Goal: Navigation & Orientation: Understand site structure

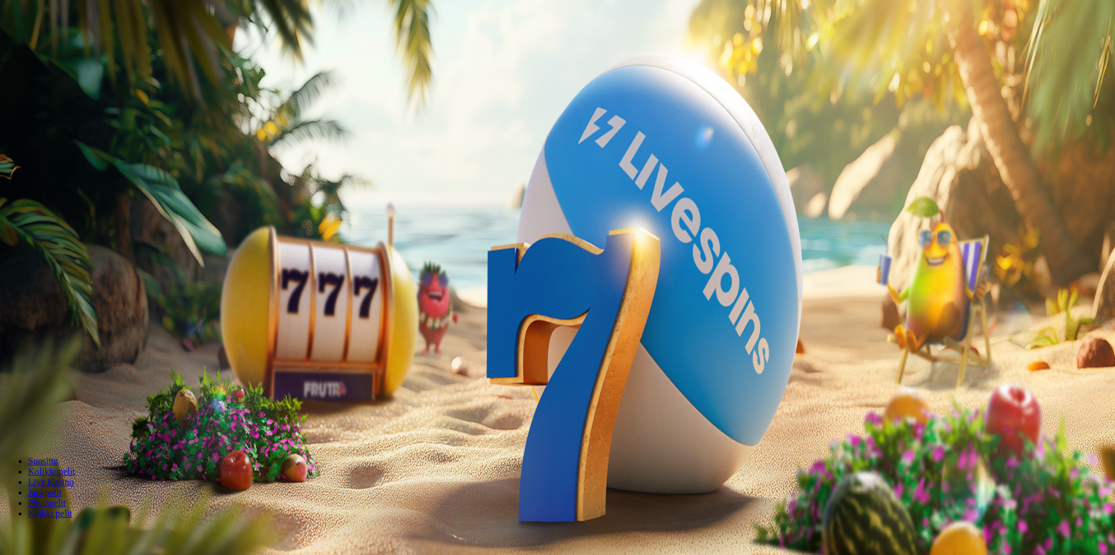
click at [98, 48] on button "Kirjaudu" at bounding box center [81, 42] width 38 height 12
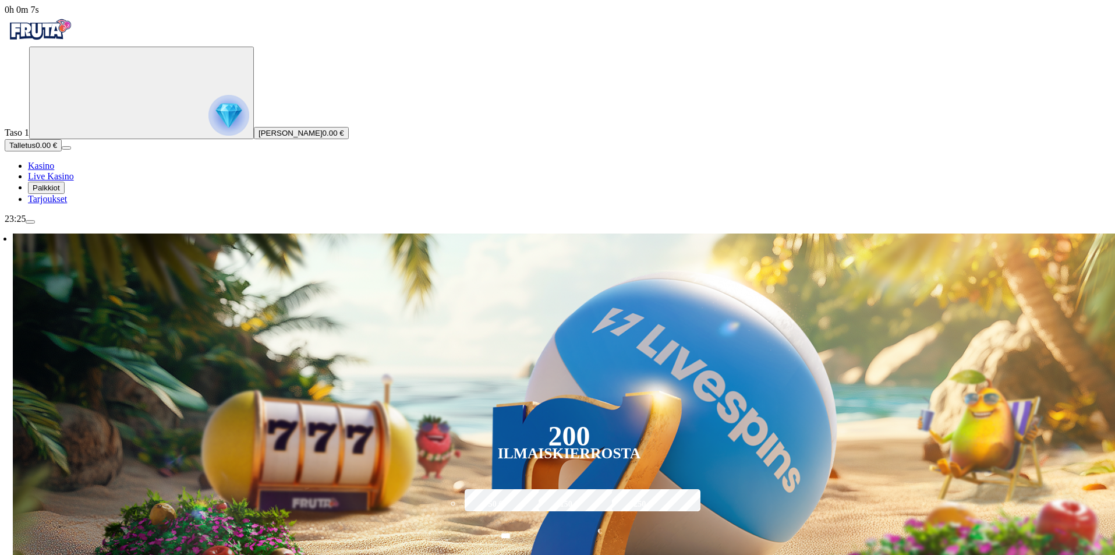
click at [54, 171] on span "Kasino" at bounding box center [41, 166] width 26 height 10
click at [67, 204] on link "Tarjoukset" at bounding box center [47, 199] width 39 height 10
click at [60, 192] on span "Palkkiot" at bounding box center [46, 187] width 27 height 9
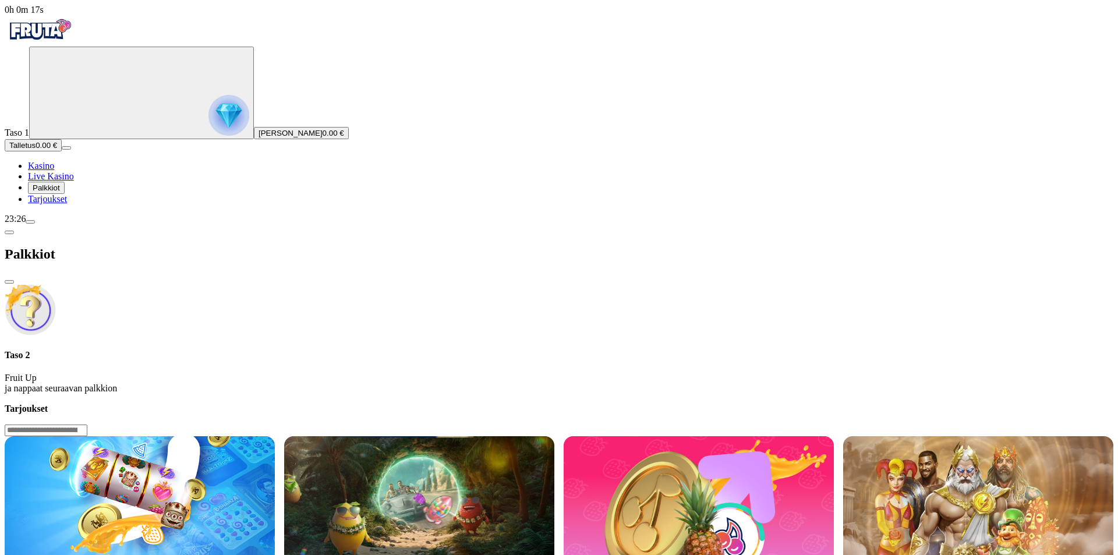
click at [67, 204] on span "Tarjoukset" at bounding box center [47, 199] width 39 height 10
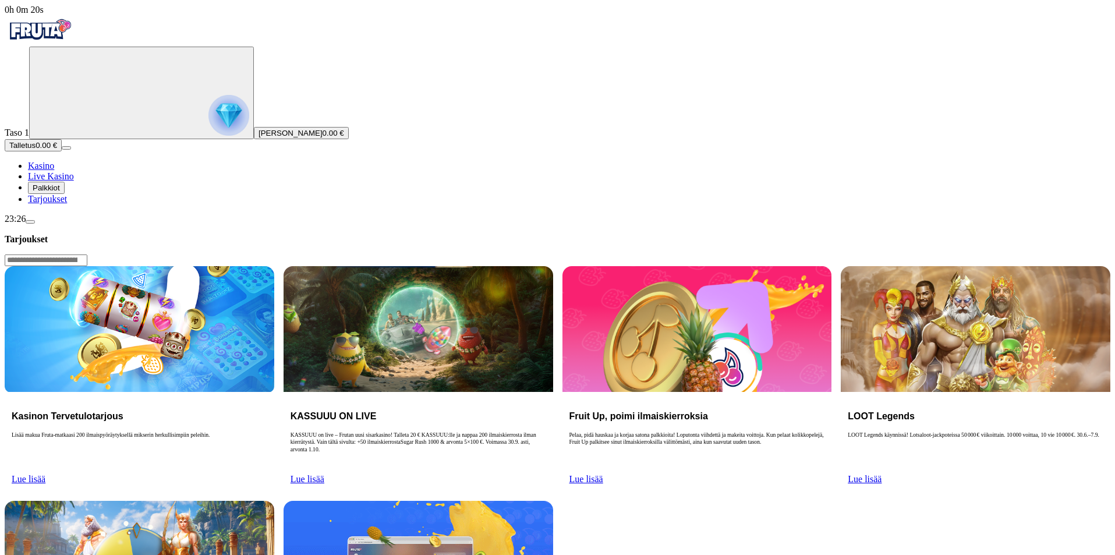
click at [54, 171] on span "Kasino" at bounding box center [41, 166] width 26 height 10
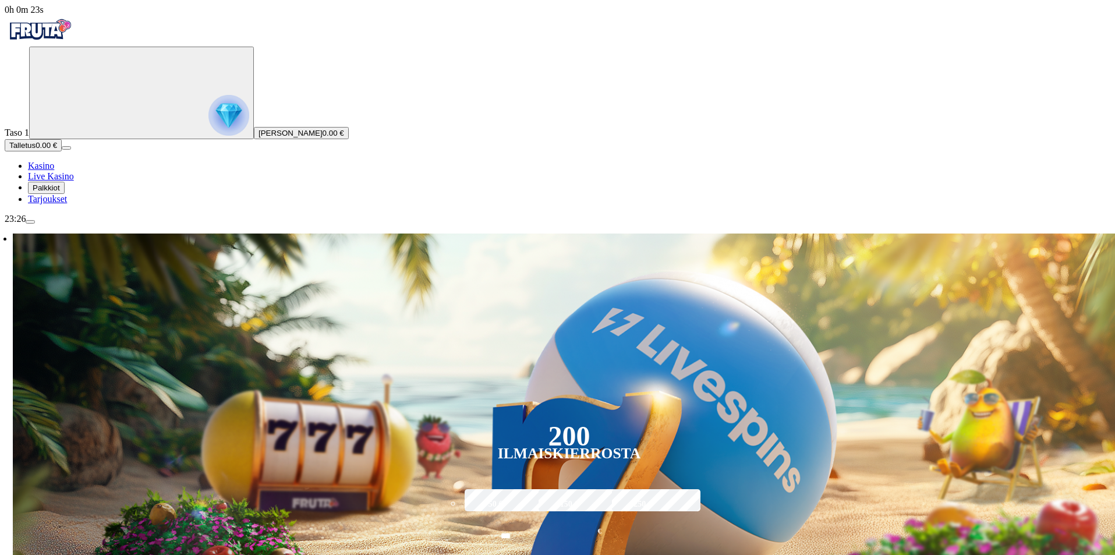
click at [73, 181] on span "Live Kasino" at bounding box center [51, 176] width 46 height 10
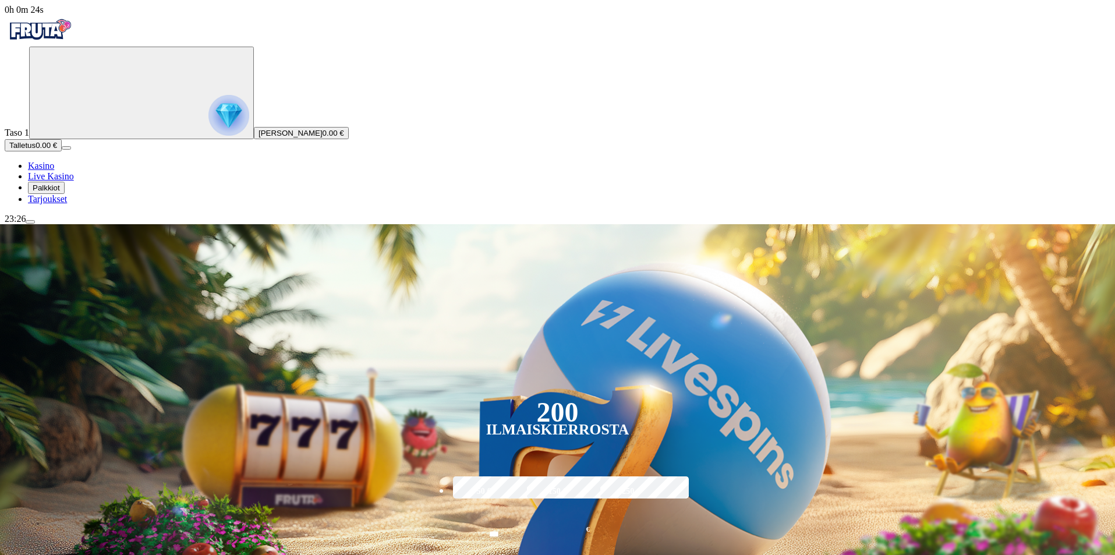
click at [65, 194] on button "Palkkiot" at bounding box center [46, 188] width 37 height 12
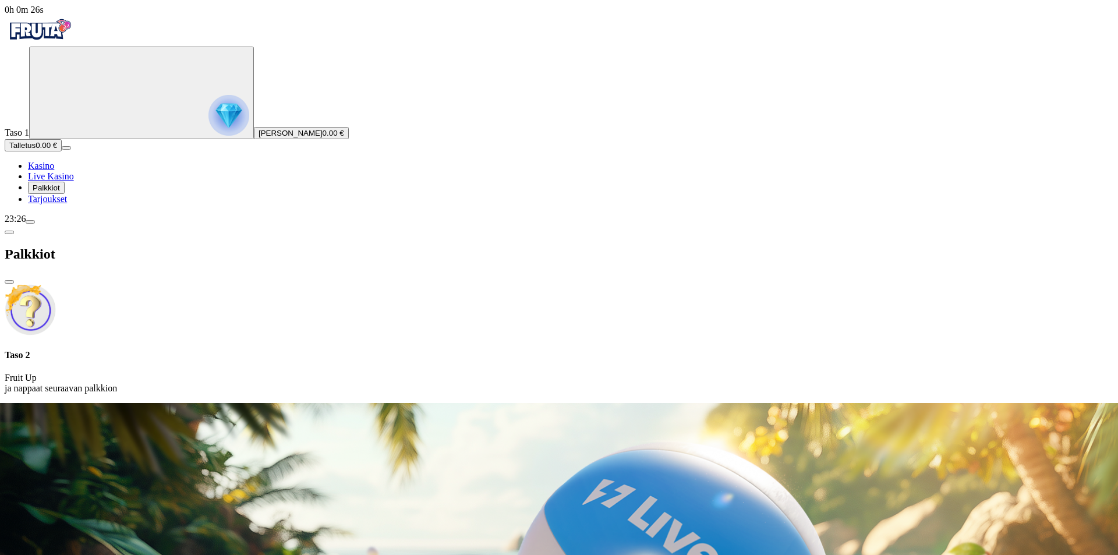
click at [67, 204] on span "Tarjoukset" at bounding box center [47, 199] width 39 height 10
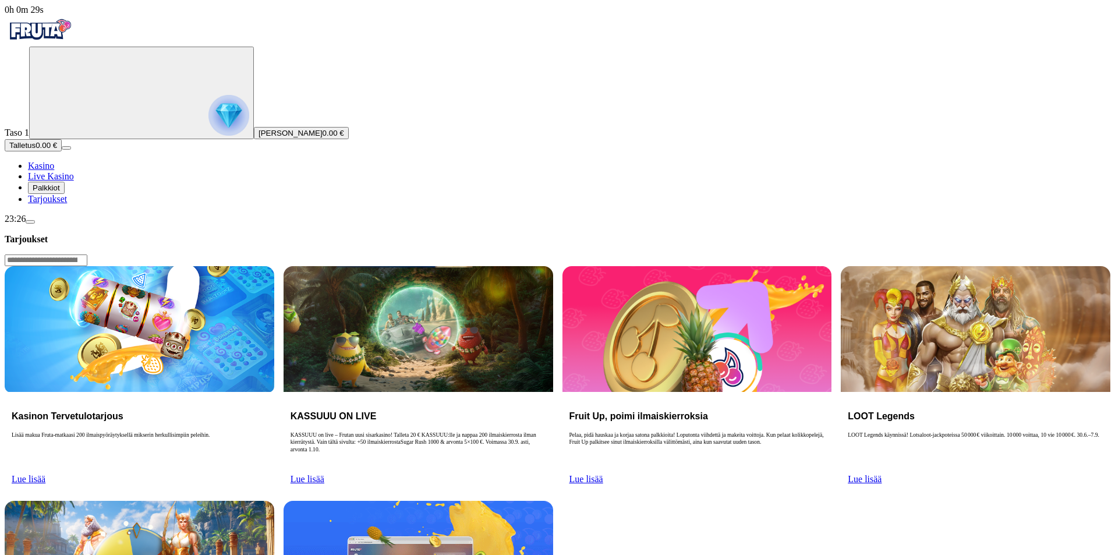
click at [324, 474] on span "Lue lisää" at bounding box center [307, 479] width 34 height 10
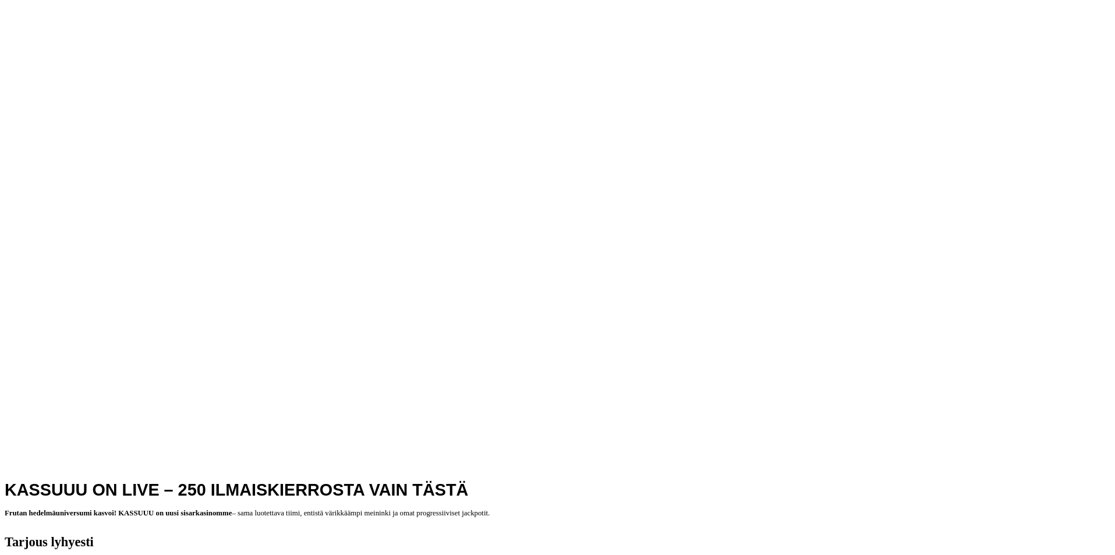
scroll to position [407, 0]
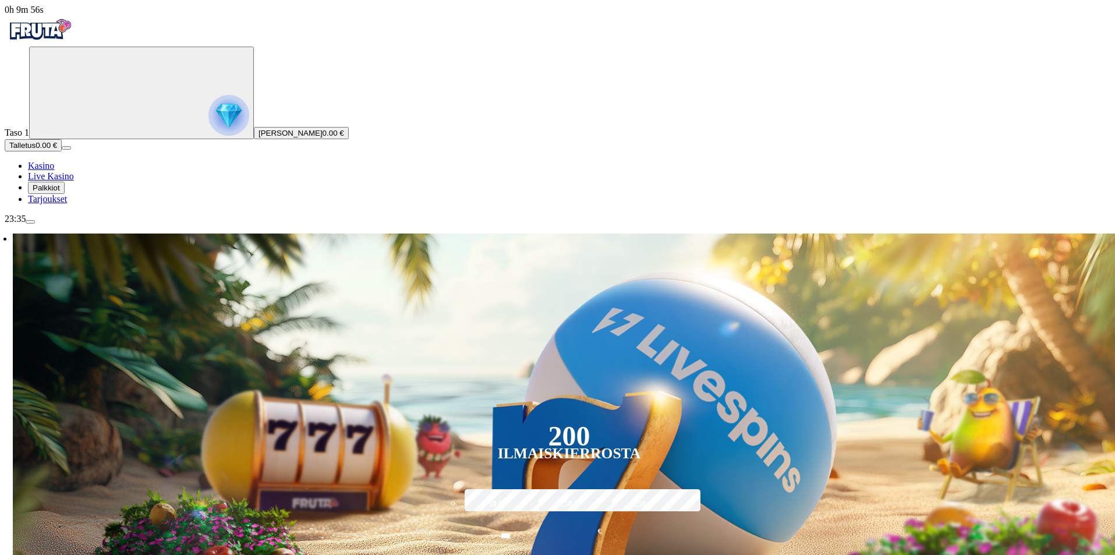
click at [65, 194] on button "Palkkiot" at bounding box center [46, 188] width 37 height 12
